Goal: Information Seeking & Learning: Learn about a topic

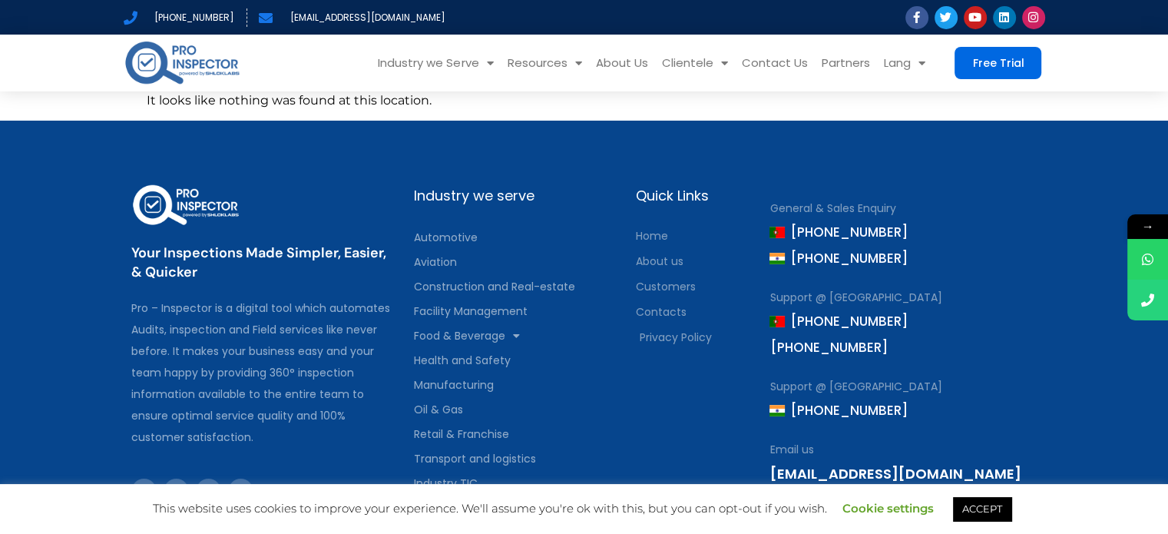
click at [167, 69] on img at bounding box center [182, 62] width 117 height 48
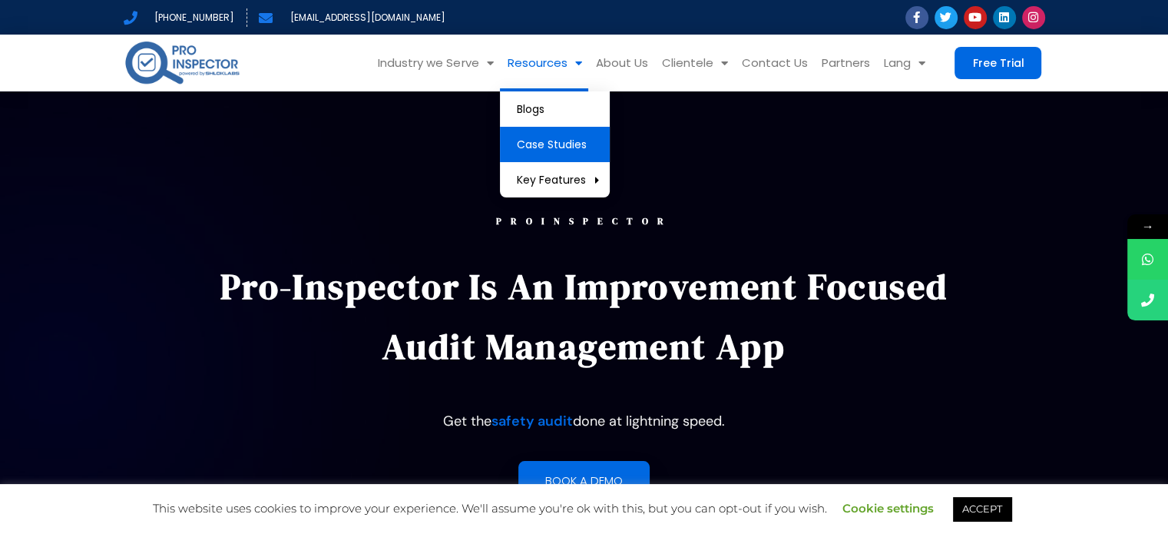
click at [563, 144] on link "Case Studies" at bounding box center [555, 144] width 110 height 35
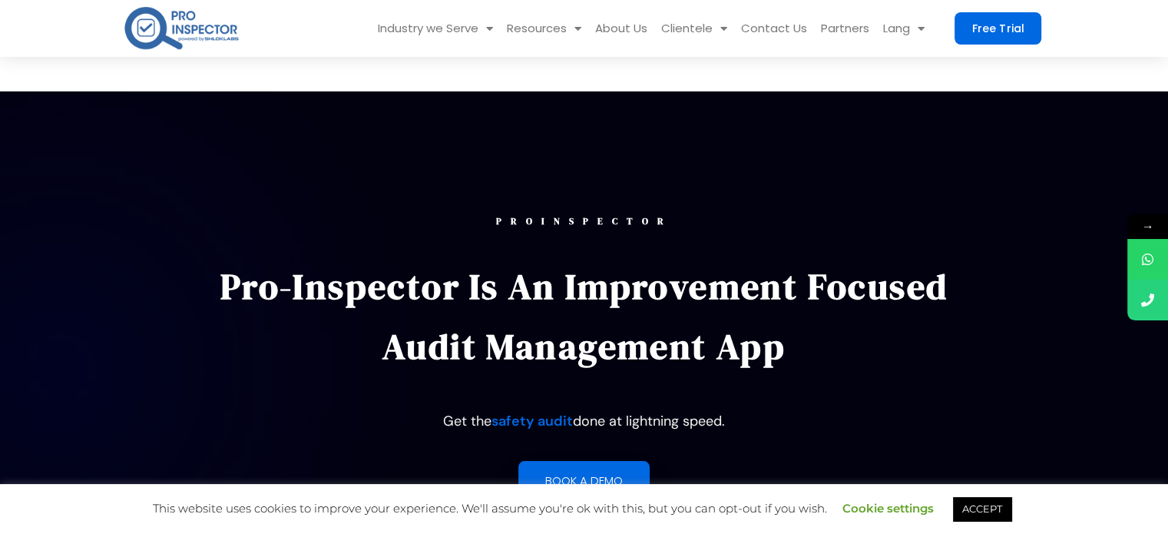
scroll to position [388, 0]
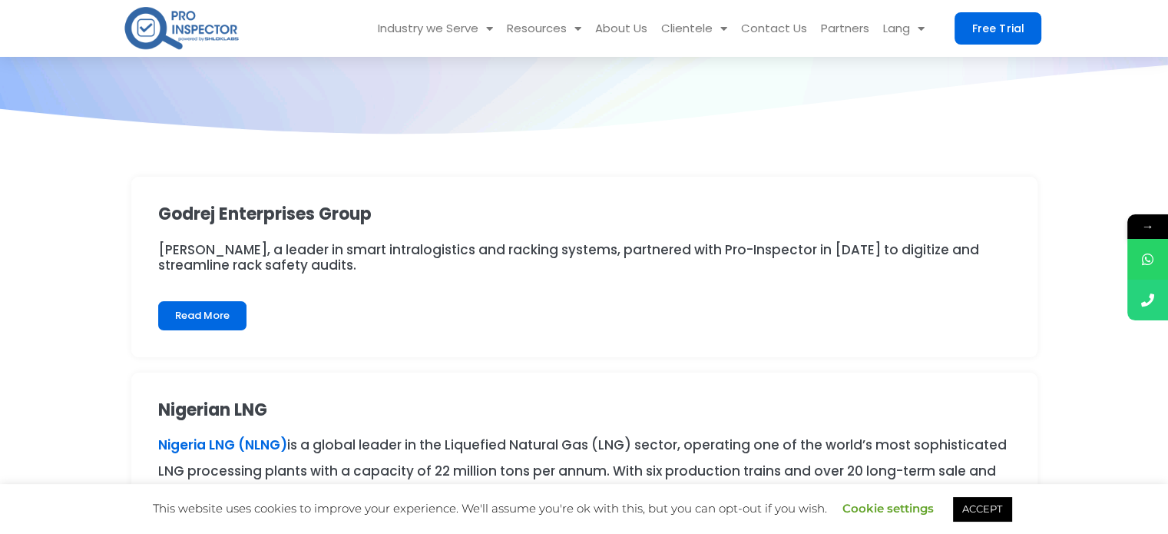
scroll to position [230, 0]
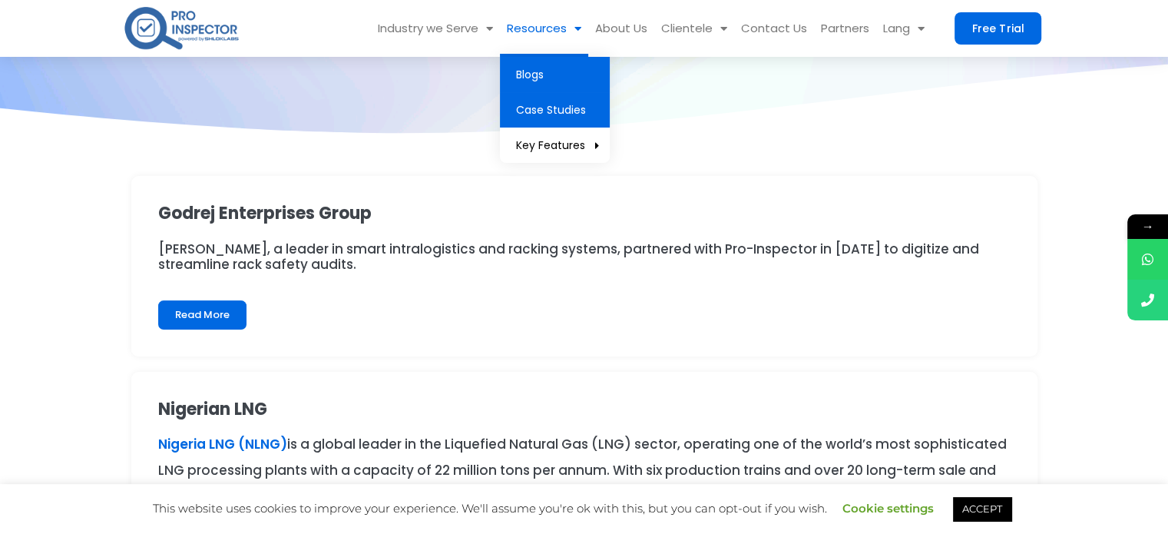
click at [541, 70] on link "Blogs" at bounding box center [555, 74] width 110 height 35
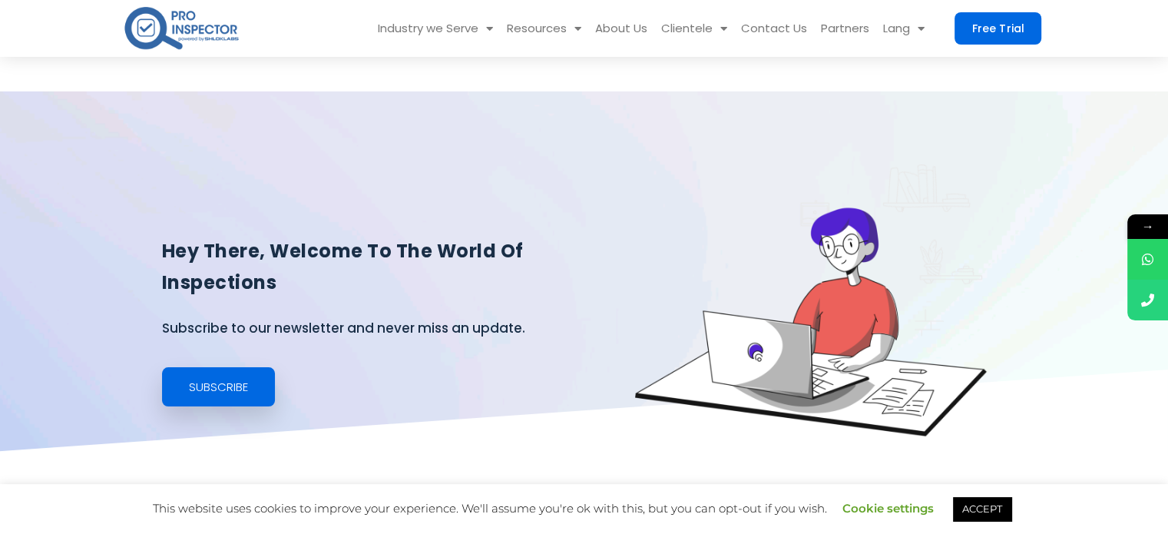
scroll to position [418, 0]
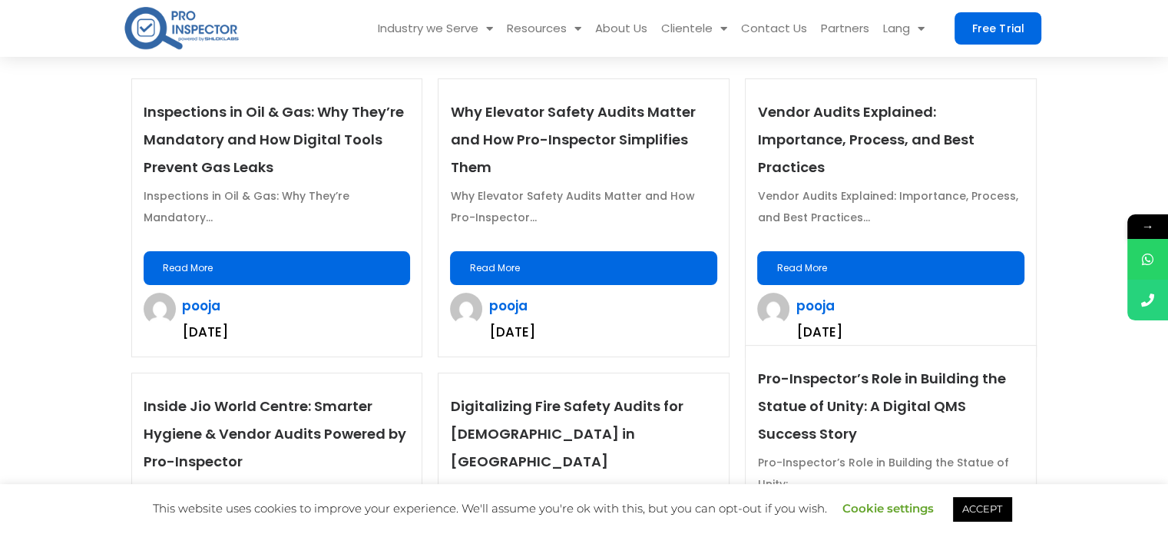
click at [268, 265] on link "Read More" at bounding box center [277, 268] width 267 height 34
